Goal: Task Accomplishment & Management: Use online tool/utility

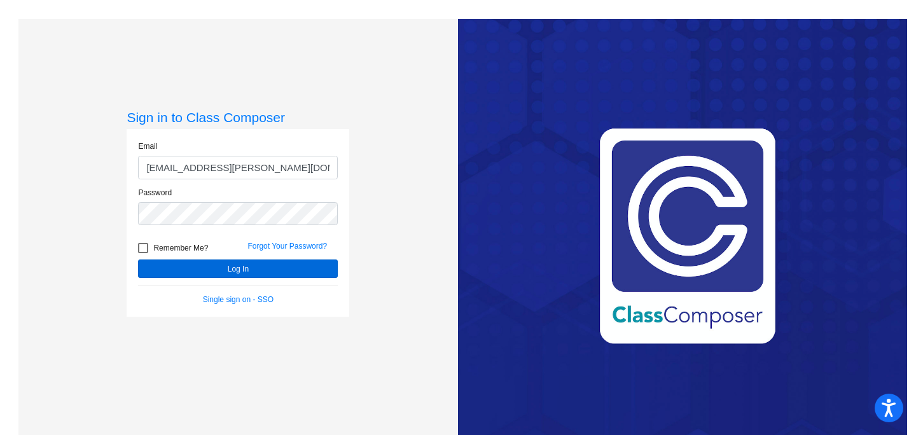
type input "[EMAIL_ADDRESS][PERSON_NAME][DOMAIN_NAME]"
click at [245, 270] on button "Log In" at bounding box center [238, 268] width 200 height 18
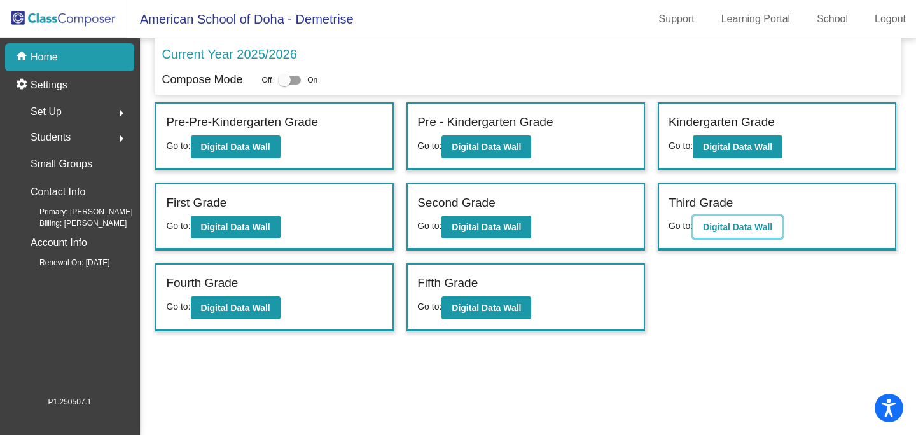
click at [728, 232] on b "Digital Data Wall" at bounding box center [737, 227] width 69 height 10
